Goal: Task Accomplishment & Management: Complete application form

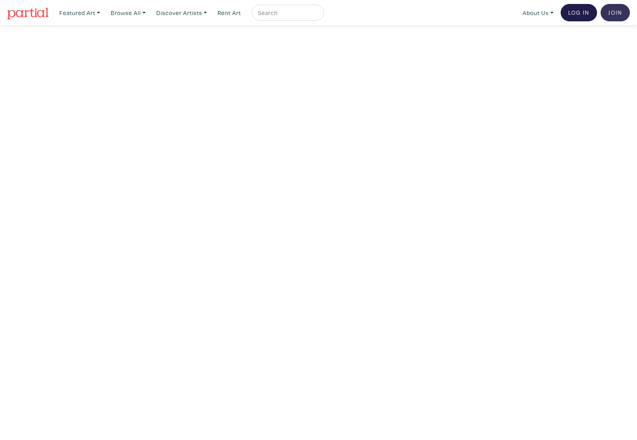
click at [612, 11] on link "Join the Community" at bounding box center [614, 12] width 29 height 17
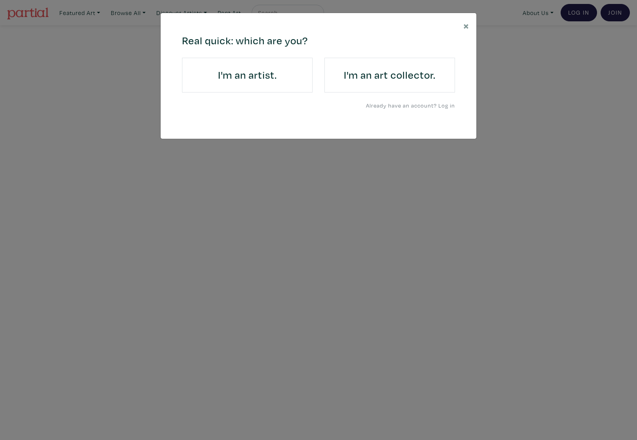
click at [237, 74] on h4 "I'm an artist." at bounding box center [247, 75] width 108 height 13
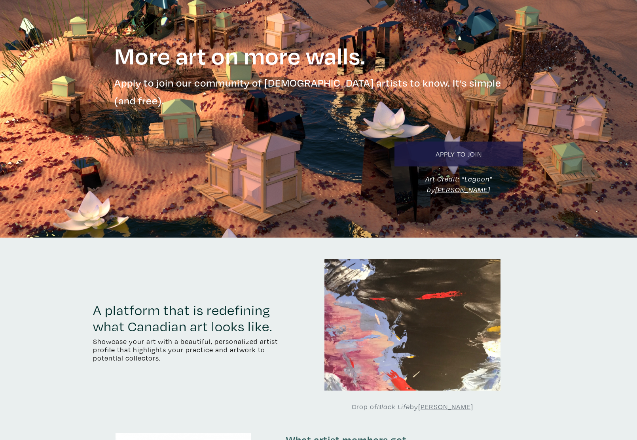
scroll to position [24, 0]
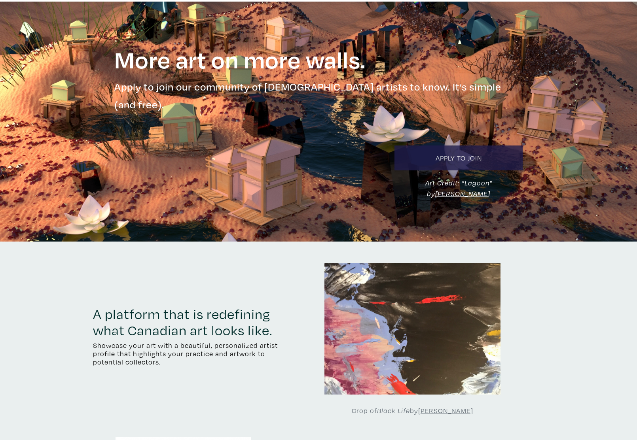
click at [448, 146] on link "Apply to Join" at bounding box center [458, 158] width 128 height 25
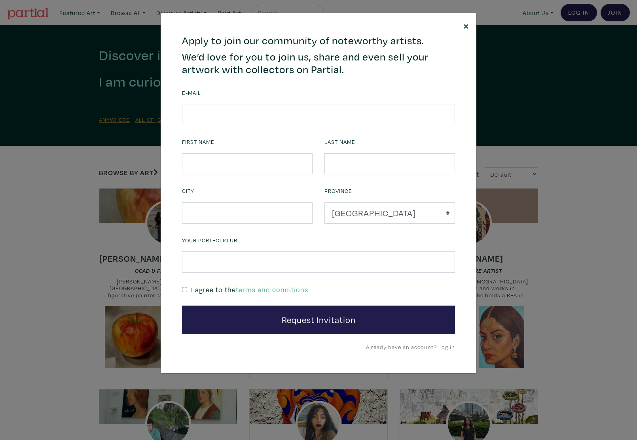
click at [467, 26] on span "×" at bounding box center [466, 26] width 6 height 14
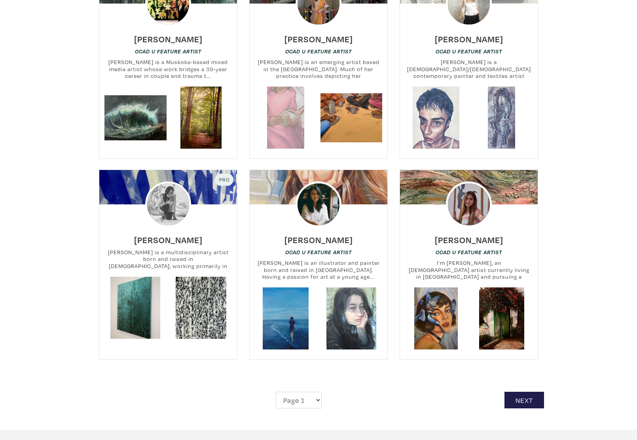
scroll to position [1647, 0]
click at [509, 392] on link "Next" at bounding box center [524, 400] width 40 height 17
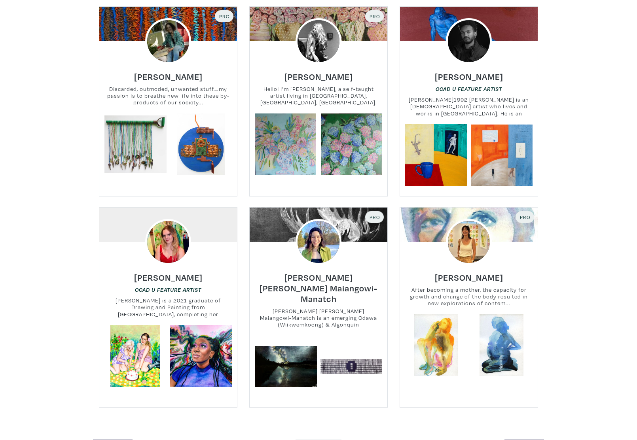
scroll to position [1751, 0]
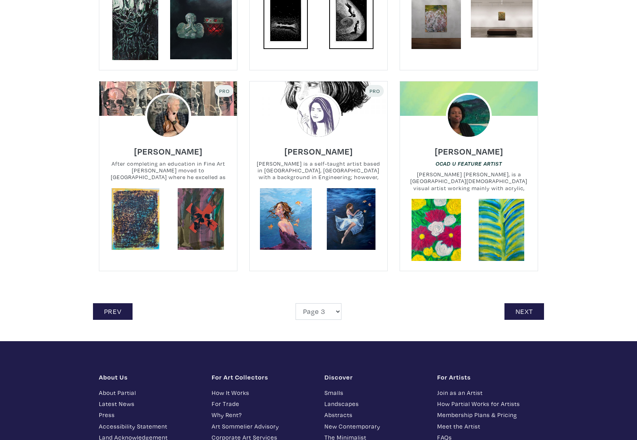
scroll to position [1725, 0]
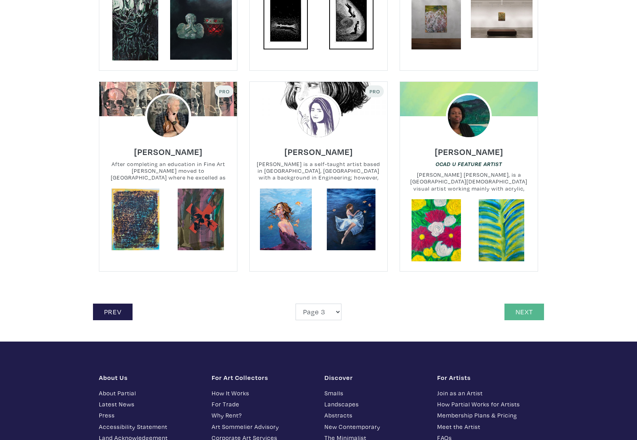
click at [518, 304] on link "Next" at bounding box center [524, 312] width 40 height 17
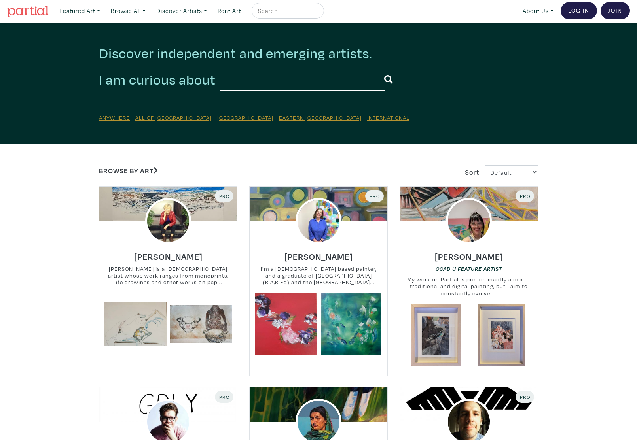
scroll to position [2, 0]
click at [612, 9] on link "Join the Community" at bounding box center [614, 10] width 29 height 17
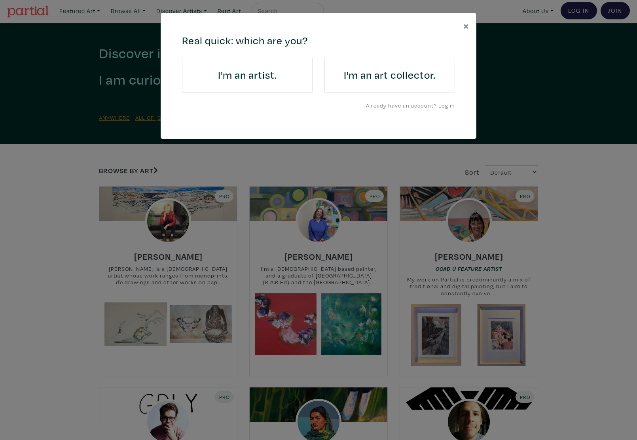
click at [252, 80] on h4 "I'm an artist." at bounding box center [247, 75] width 108 height 13
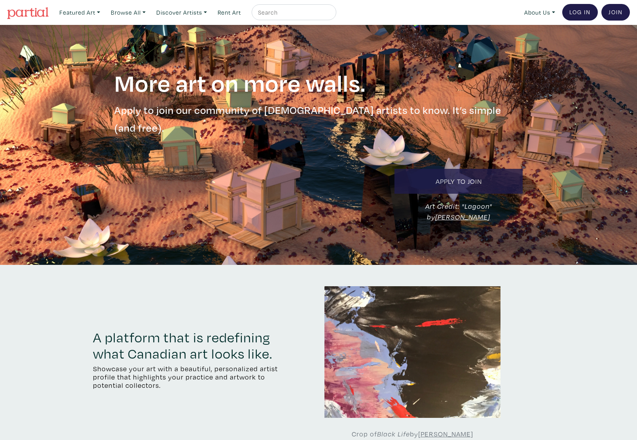
click at [476, 169] on link "Apply to Join" at bounding box center [458, 181] width 128 height 25
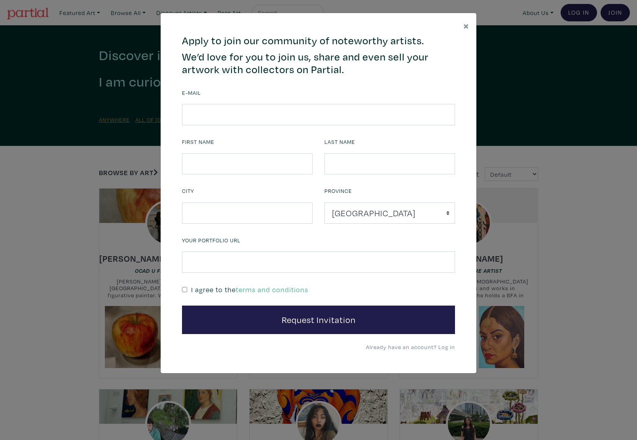
click at [207, 103] on div "E-mail" at bounding box center [318, 106] width 273 height 38
click at [198, 114] on input "email" at bounding box center [318, 114] width 273 height 21
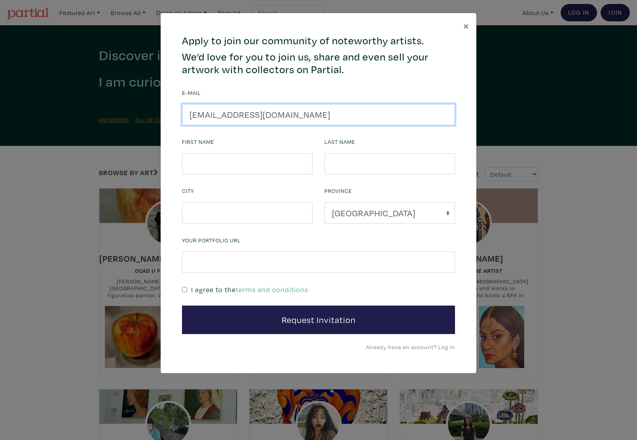
type input "info@ameeshalee.com"
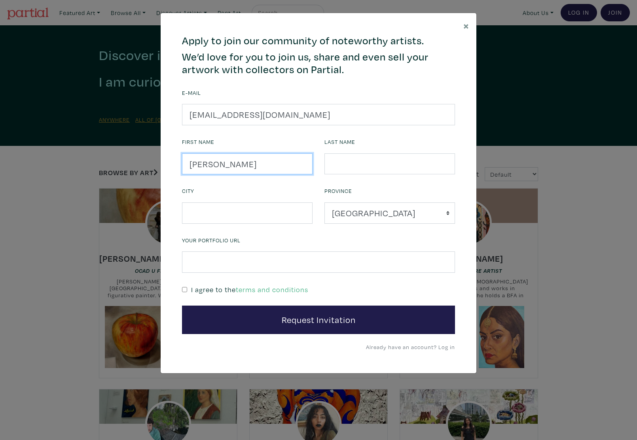
type input "Amesha Lee"
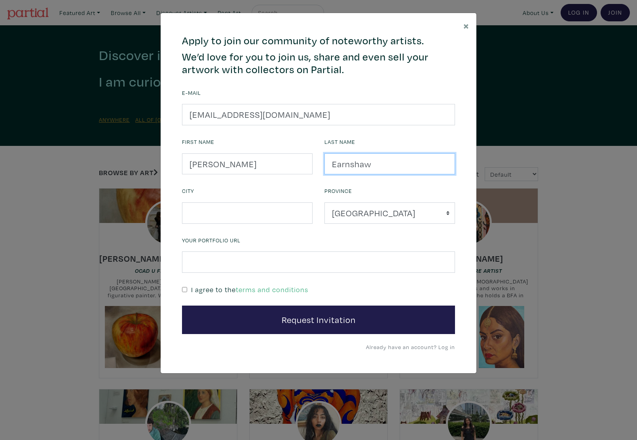
type input "Earnshaw"
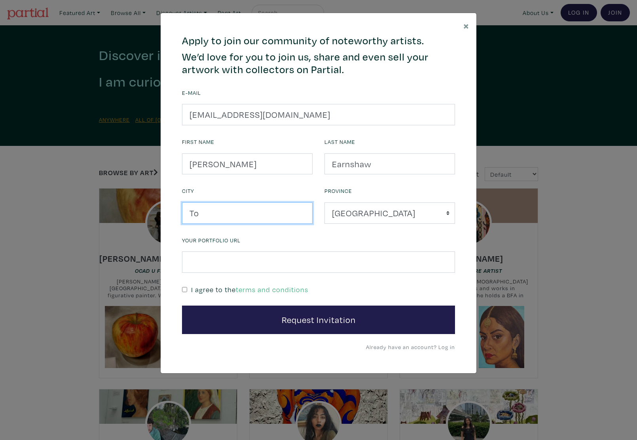
type input "T"
drag, startPoint x: 233, startPoint y: 212, endPoint x: 161, endPoint y: 206, distance: 71.4
click at [161, 206] on div "664c6a6d6e3476504e6b79362f4172494552756f694733386b666278545363695a485979654c474…" at bounding box center [319, 193] width 316 height 361
type input "Toronto"
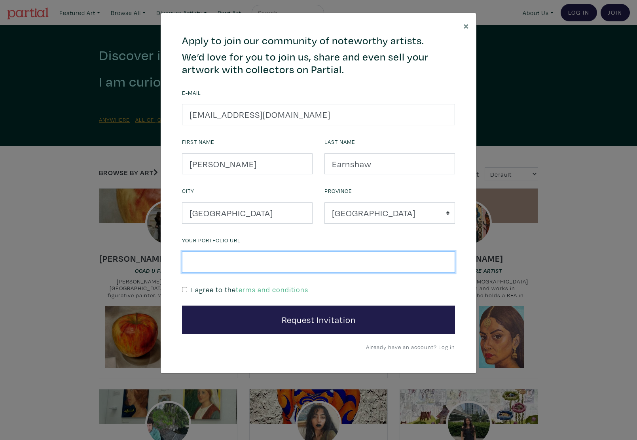
click at [206, 265] on input "text" at bounding box center [318, 262] width 273 height 21
type input "ameeshalee.com"
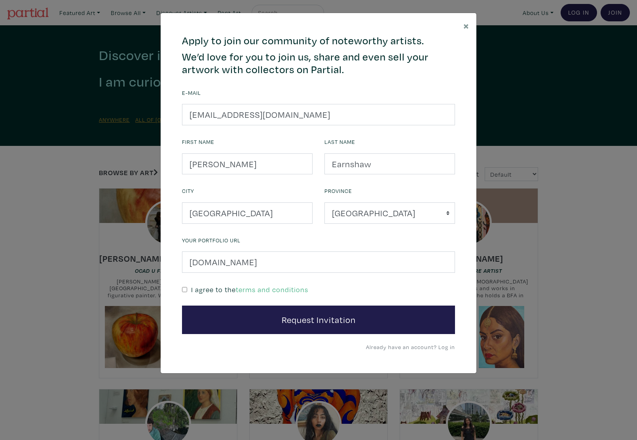
click at [189, 290] on div "I agree to the terms and conditions" at bounding box center [318, 289] width 273 height 11
click at [185, 287] on input "checkbox" at bounding box center [184, 289] width 5 height 5
checkbox input "true"
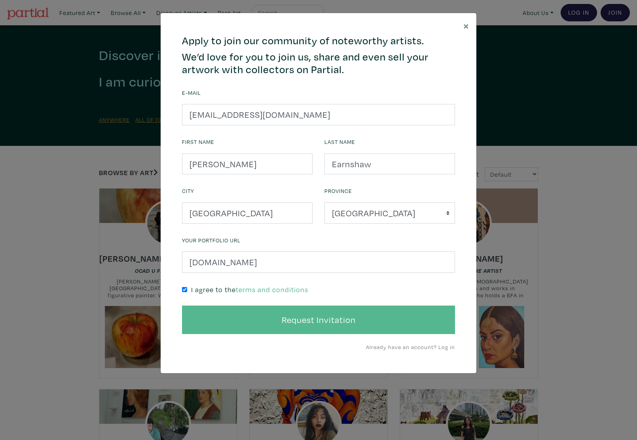
click at [342, 320] on button "Request Invitation" at bounding box center [318, 320] width 273 height 28
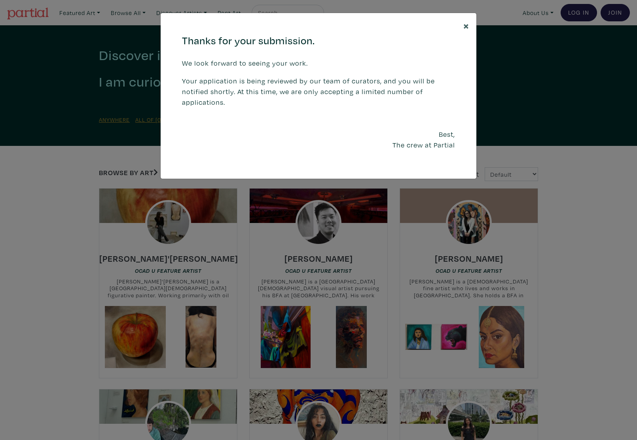
click at [466, 23] on span "×" at bounding box center [466, 26] width 6 height 14
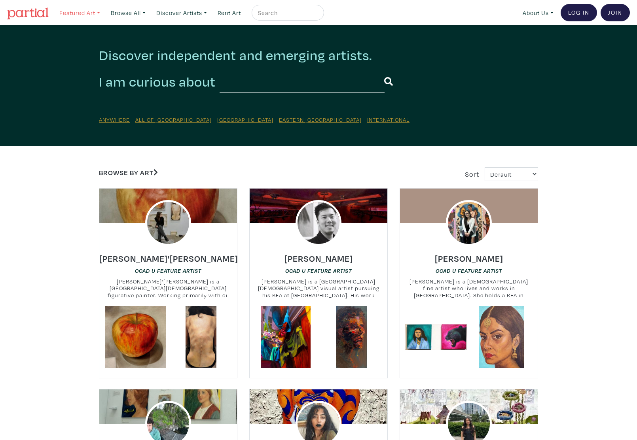
click at [102, 12] on link "Featured Art" at bounding box center [80, 13] width 48 height 16
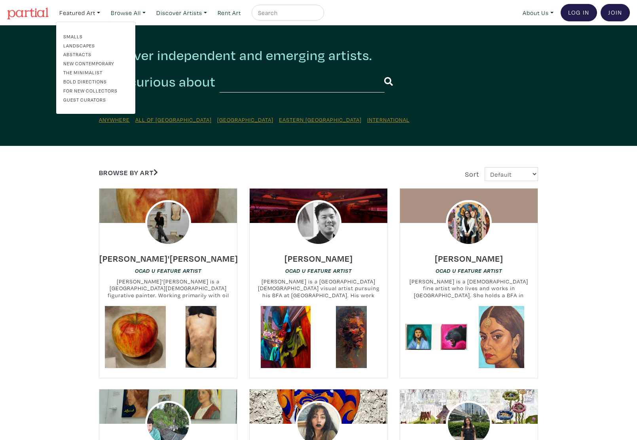
scroll to position [0, 0]
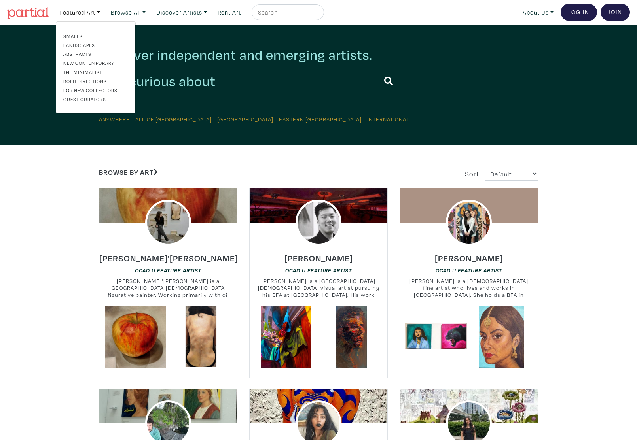
click at [80, 80] on link "Bold Directions" at bounding box center [95, 81] width 65 height 7
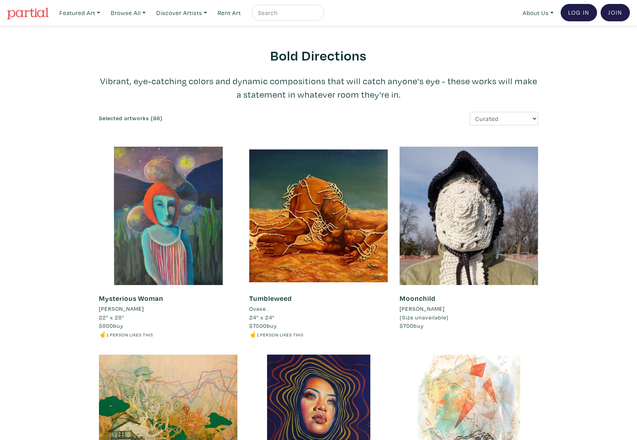
click at [175, 47] on h2 "Bold Directions" at bounding box center [318, 55] width 439 height 17
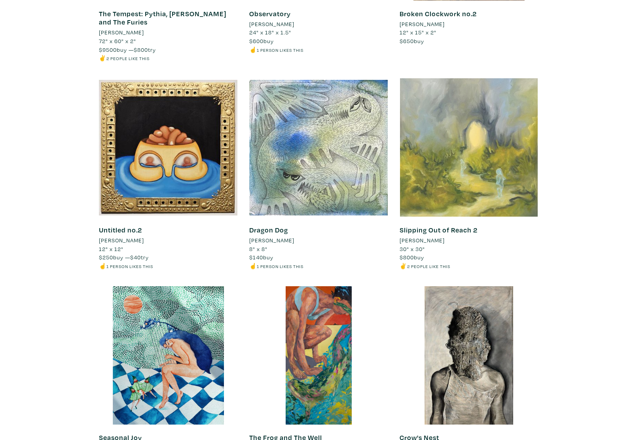
scroll to position [4218, 0]
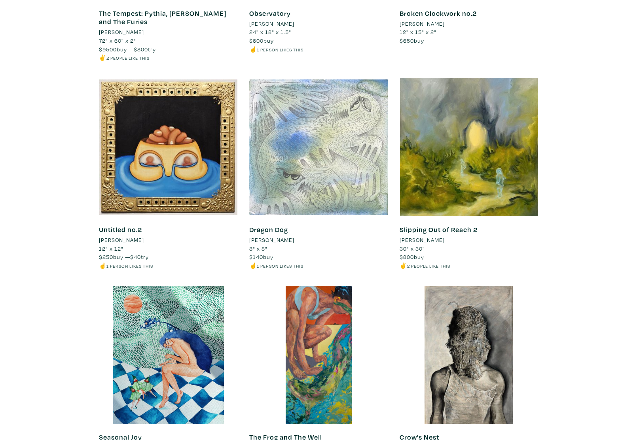
click at [319, 104] on div at bounding box center [318, 147] width 138 height 138
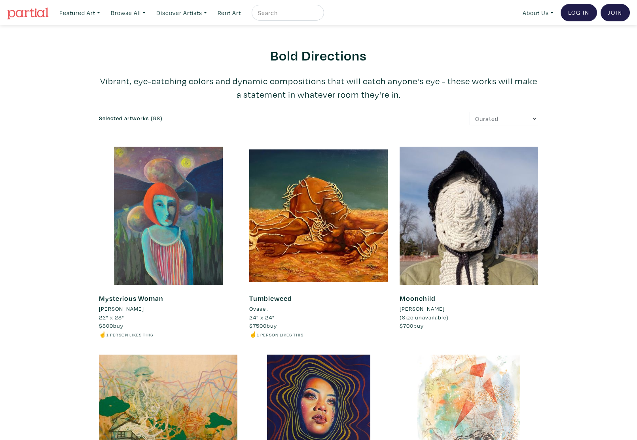
scroll to position [0, 0]
click at [37, 12] on img at bounding box center [28, 14] width 42 height 12
